Goal: Task Accomplishment & Management: Manage account settings

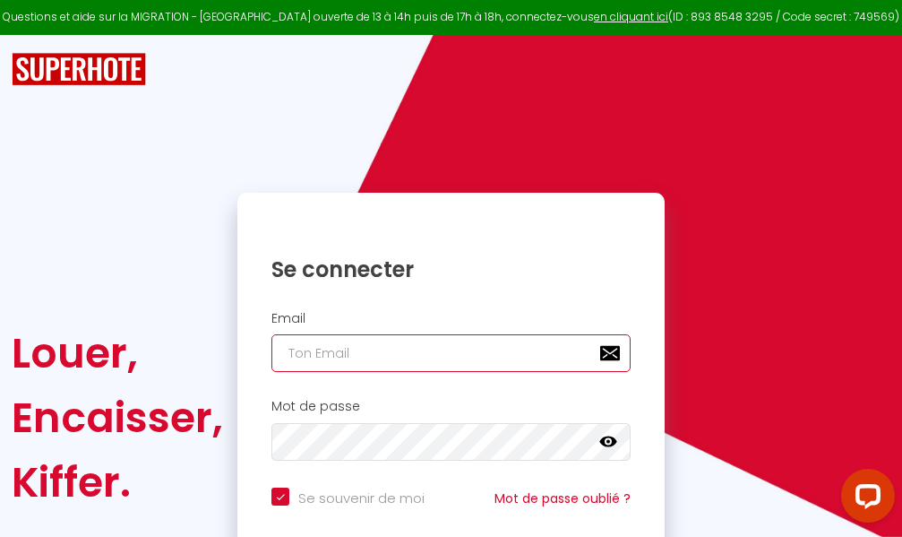
click at [467, 348] on input "email" at bounding box center [450, 353] width 359 height 38
type input "mar"
checkbox input "true"
type input "marc"
checkbox input "true"
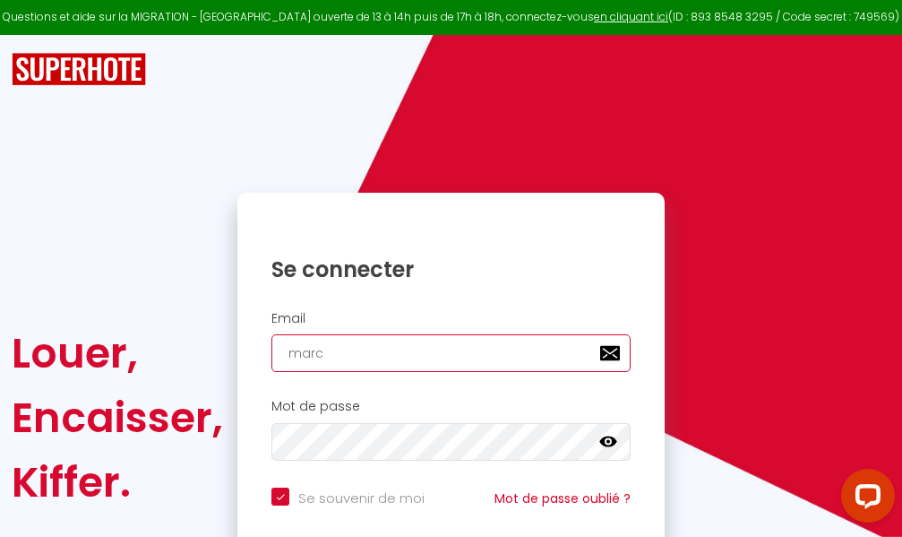
type input "marcd"
checkbox input "true"
type input "marcdp"
checkbox input "true"
type input "marcdpo"
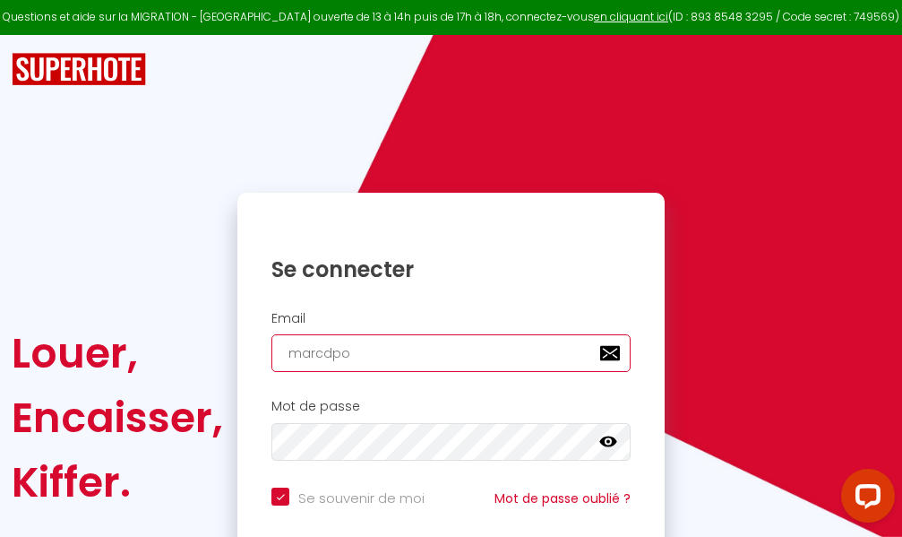
checkbox input "true"
type input "marcdpoz"
checkbox input "true"
type input "marcdpoz."
checkbox input "true"
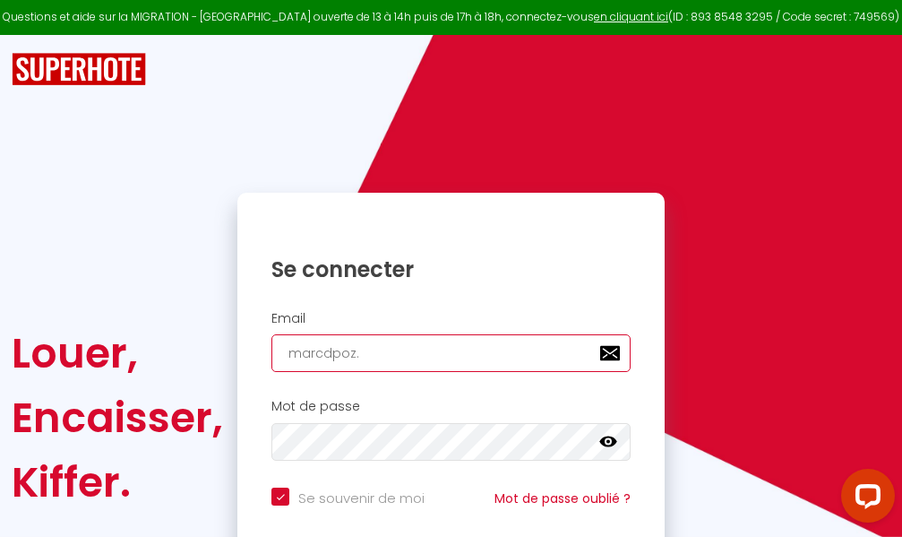
type input "marcdpoz.l"
checkbox input "true"
type input "marcdpoz.lo"
checkbox input "true"
type input "marcdpoz.loc"
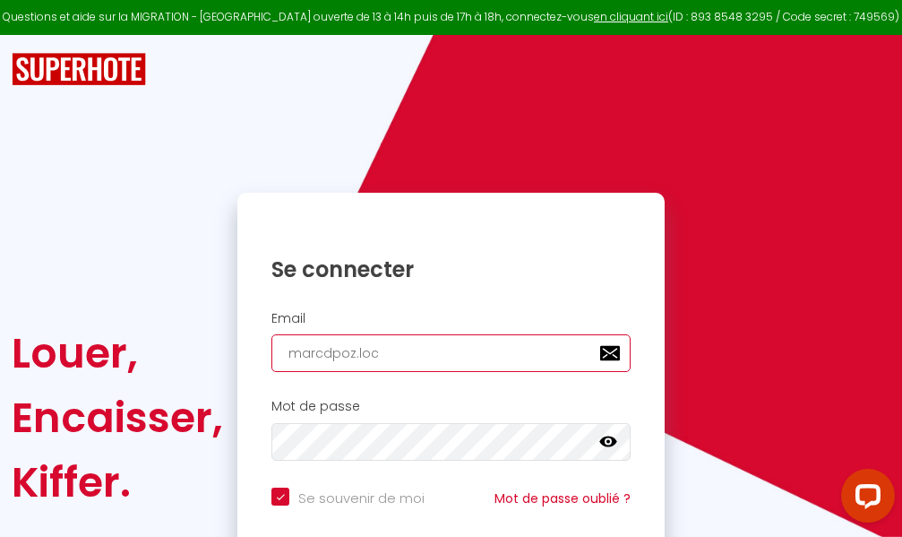
checkbox input "true"
type input "marcdpoz.loca"
checkbox input "true"
type input "marcdpoz.locat"
checkbox input "true"
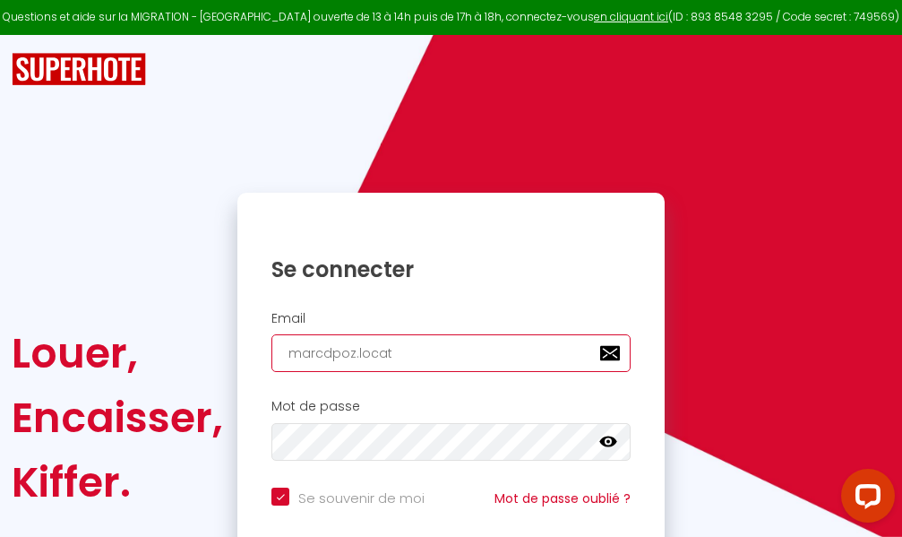
type input "marcdpoz.locati"
checkbox input "true"
type input "marcdpoz.locatio"
checkbox input "true"
type input "marcdpoz.location"
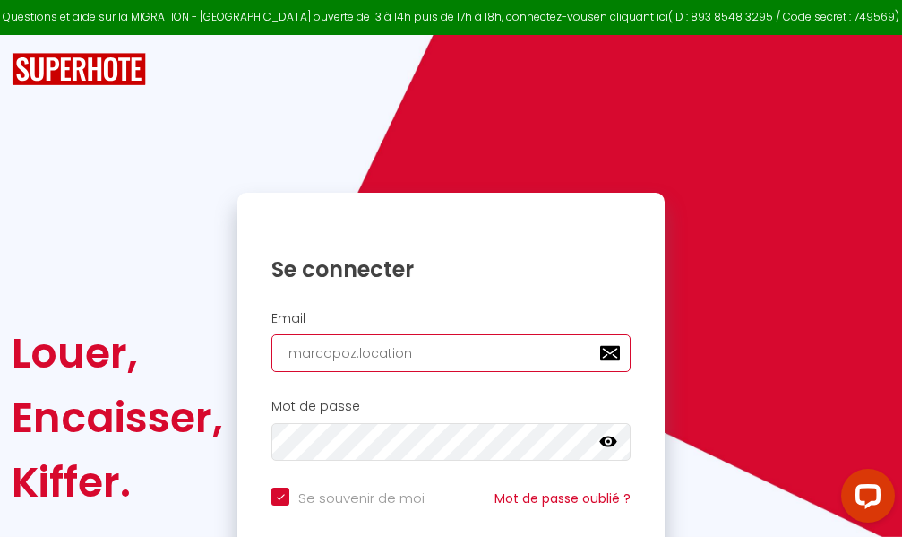
checkbox input "true"
type input "marcdpoz.location@"
checkbox input "true"
type input "marcdpoz.location@g"
checkbox input "true"
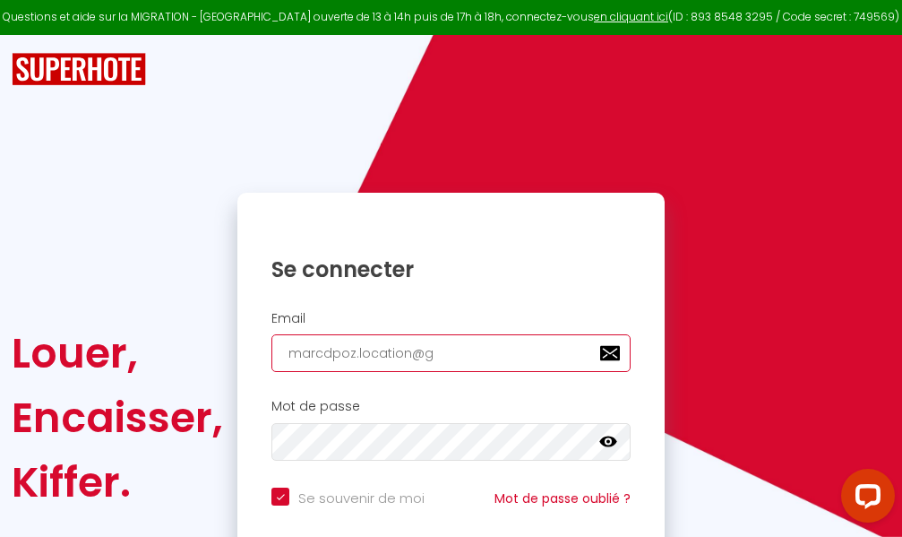
type input "marcdpoz.location@gm"
checkbox input "true"
type input "marcdpoz.location@gma"
checkbox input "true"
type input "marcdpoz.location@gmai"
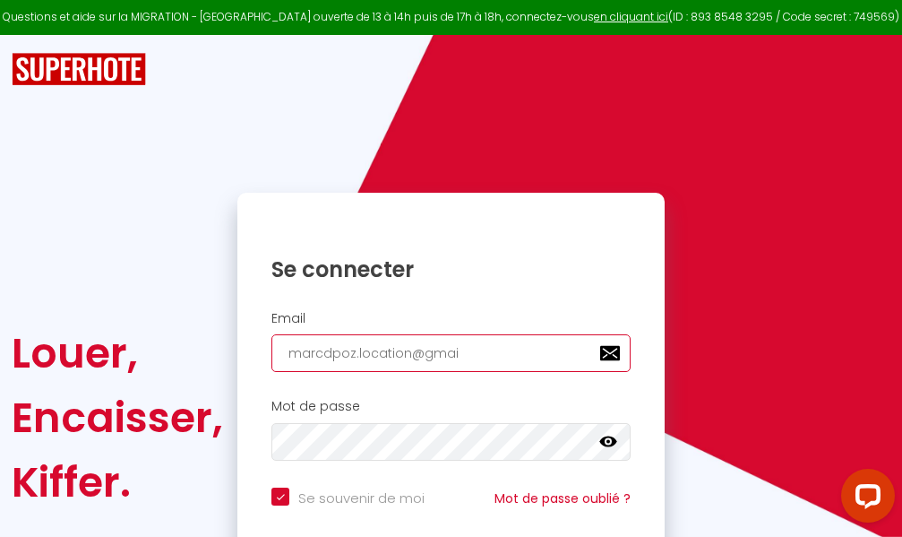
checkbox input "true"
type input "[EMAIL_ADDRESS]"
checkbox input "true"
type input "[EMAIL_ADDRESS]."
checkbox input "true"
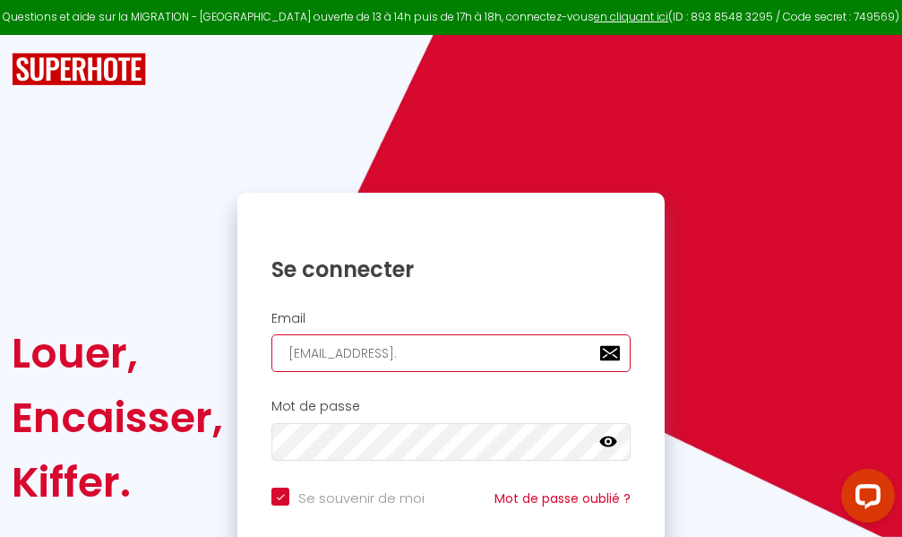
type input "marcdpoz.location@gmail.c"
checkbox input "true"
type input "[EMAIL_ADDRESS][DOMAIN_NAME]"
checkbox input "true"
type input "[EMAIL_ADDRESS][DOMAIN_NAME]"
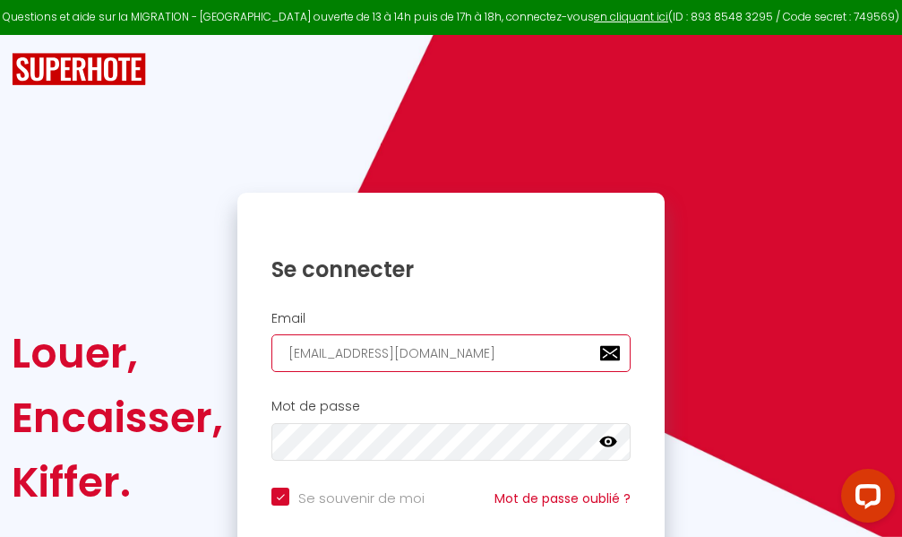
checkbox input "true"
